Goal: Task Accomplishment & Management: Manage account settings

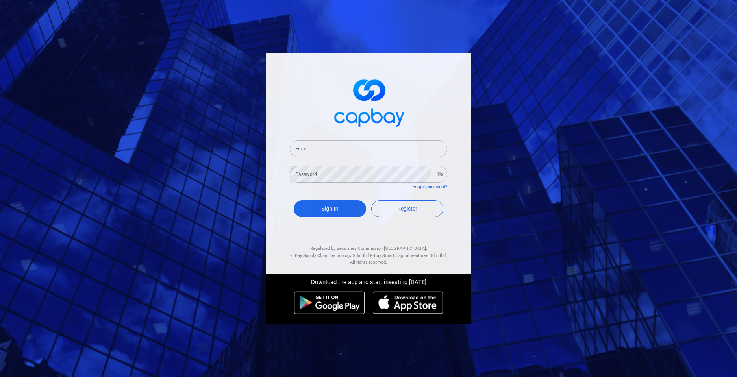
click at [359, 149] on input "Email" at bounding box center [369, 149] width 158 height 17
type input "[EMAIL_ADDRESS][DOMAIN_NAME]"
click at [294, 200] on button "Sign In" at bounding box center [330, 208] width 72 height 17
click at [327, 207] on button "Sign In" at bounding box center [330, 208] width 72 height 17
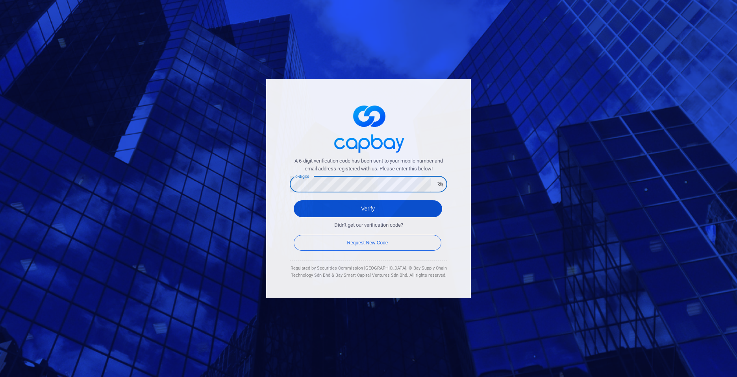
click at [365, 208] on button "Verify" at bounding box center [368, 208] width 148 height 17
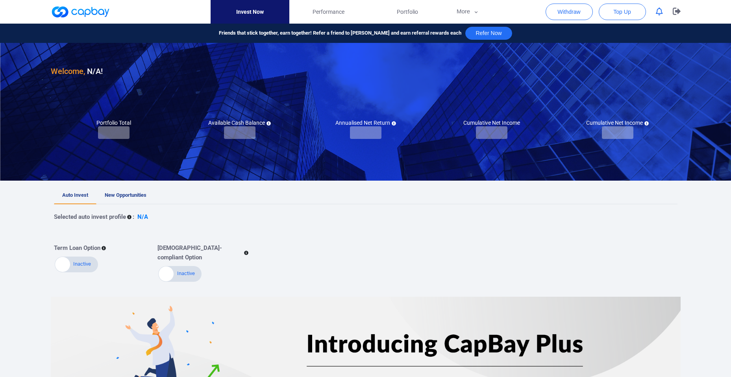
checkbox input "true"
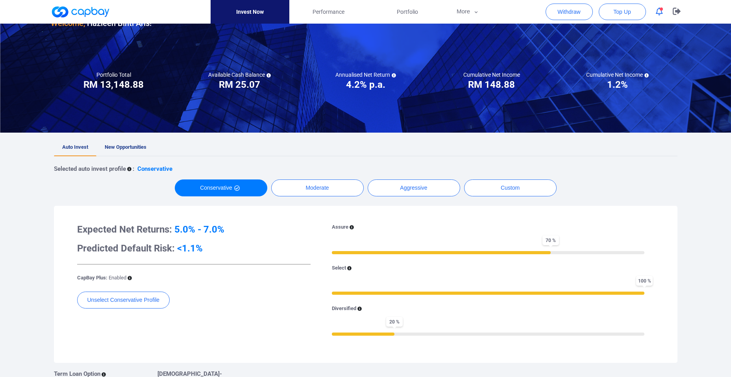
scroll to position [57, 0]
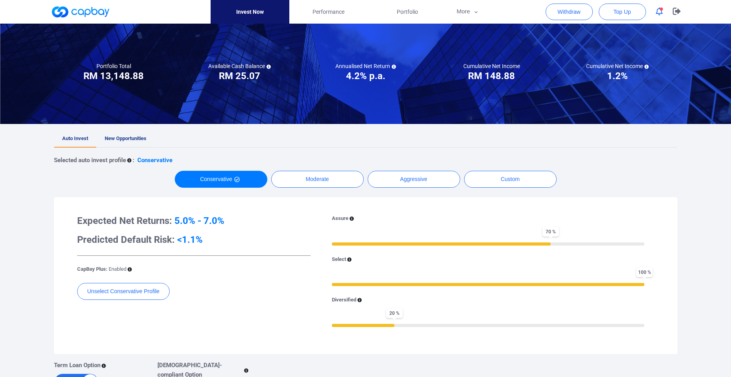
click at [123, 138] on span "New Opportunities" at bounding box center [126, 138] width 42 height 6
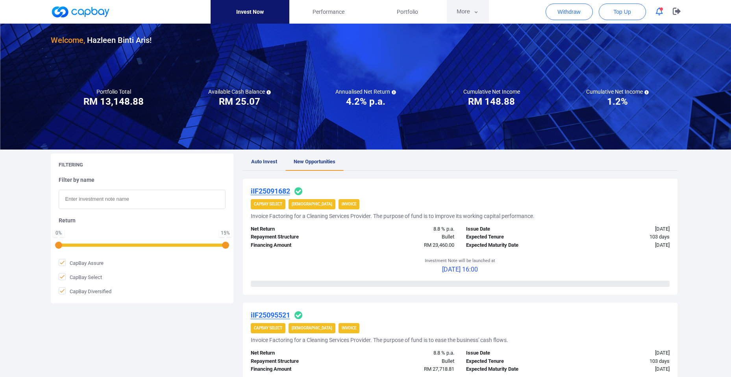
scroll to position [11, 0]
click at [678, 12] on icon "button" at bounding box center [677, 11] width 8 height 7
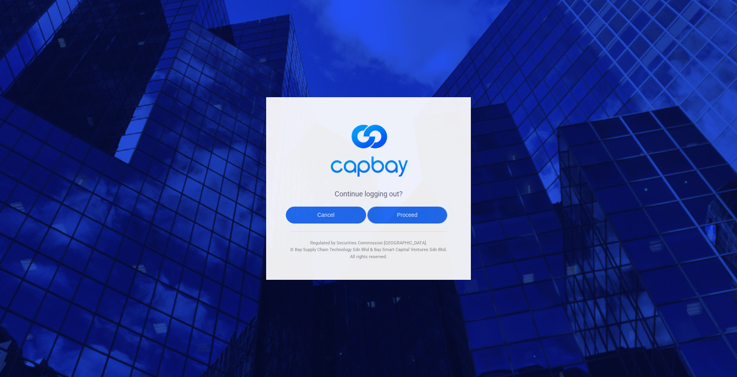
click at [389, 217] on button "Proceed" at bounding box center [407, 215] width 80 height 17
